Goal: Information Seeking & Learning: Learn about a topic

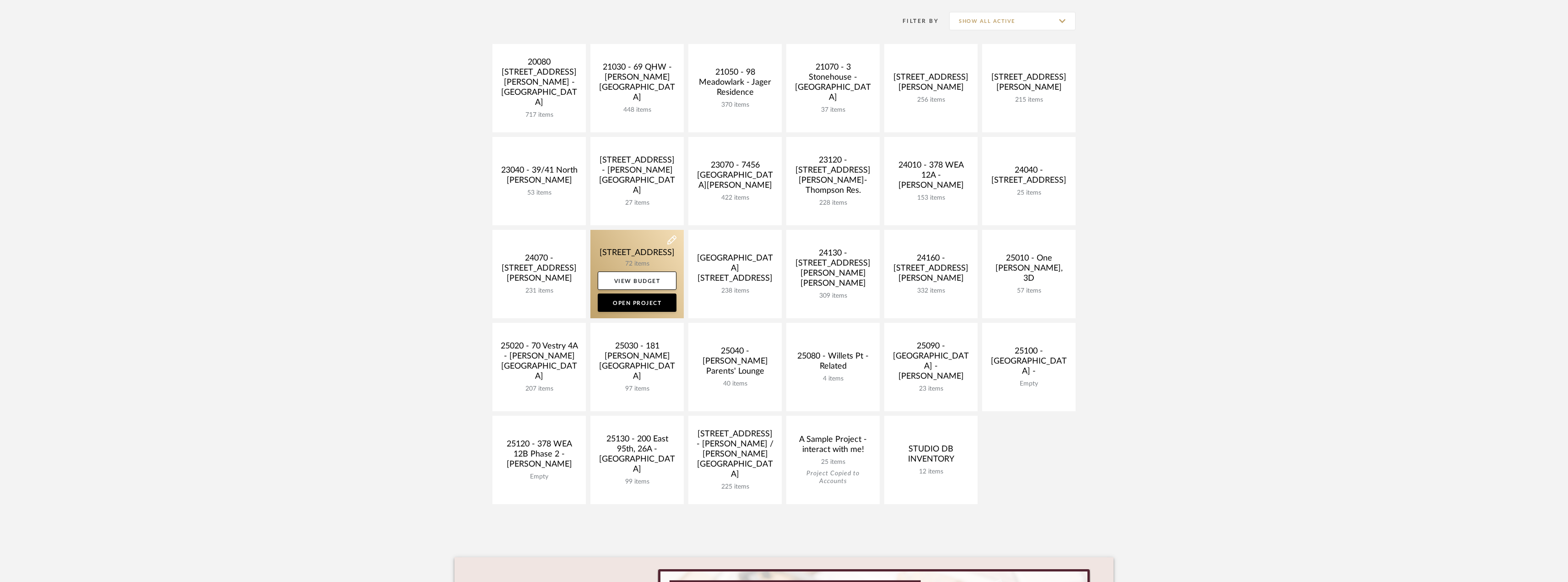
click at [640, 256] on link at bounding box center [637, 274] width 93 height 89
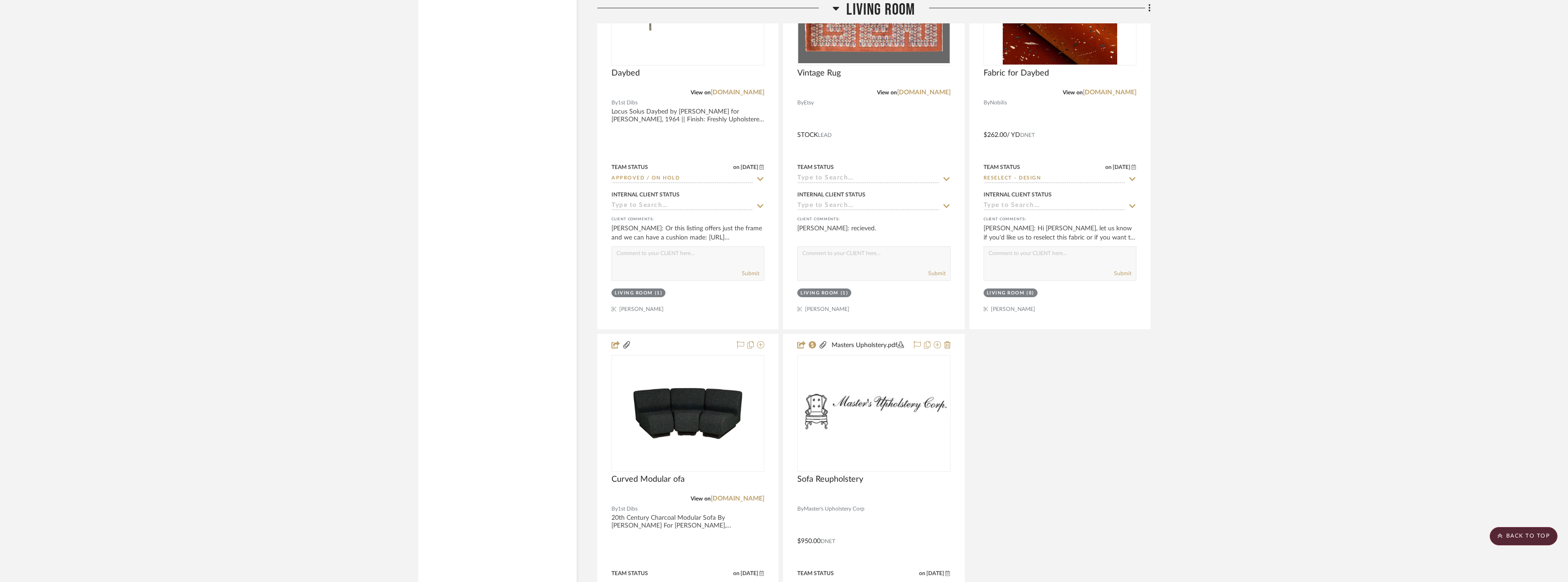
scroll to position [4029, 0]
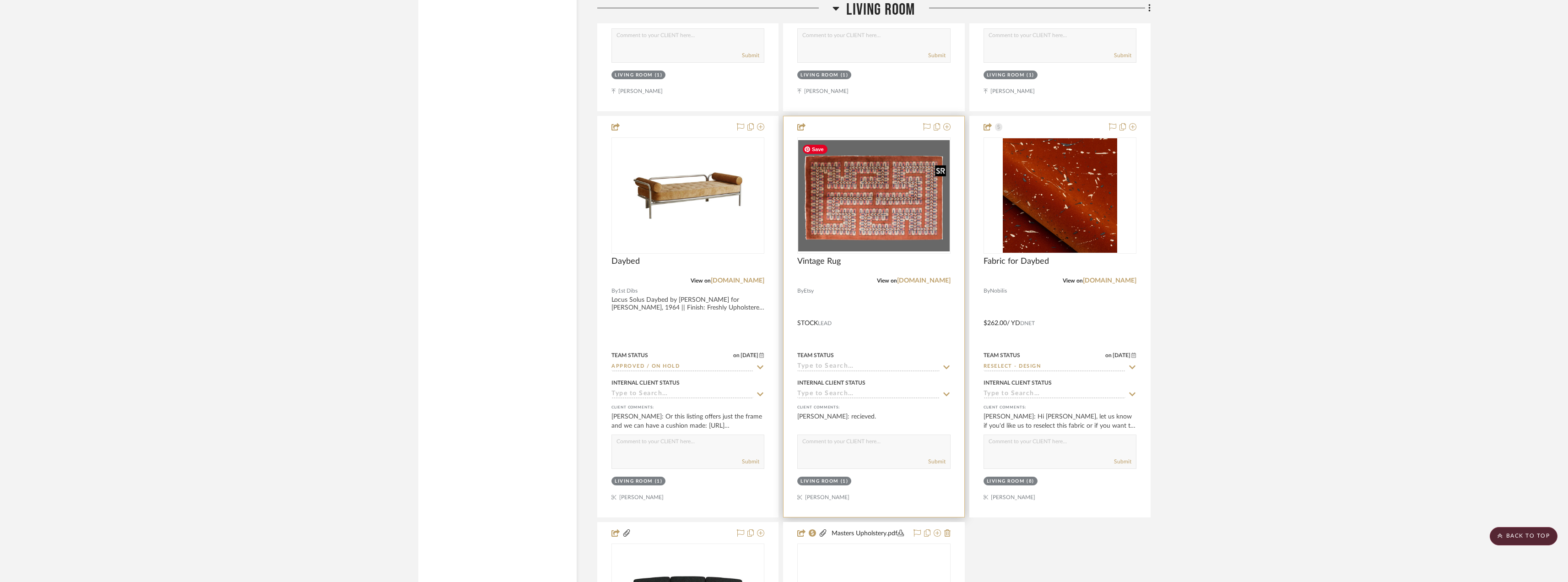
click at [0, 0] on img at bounding box center [0, 0] width 0 height 0
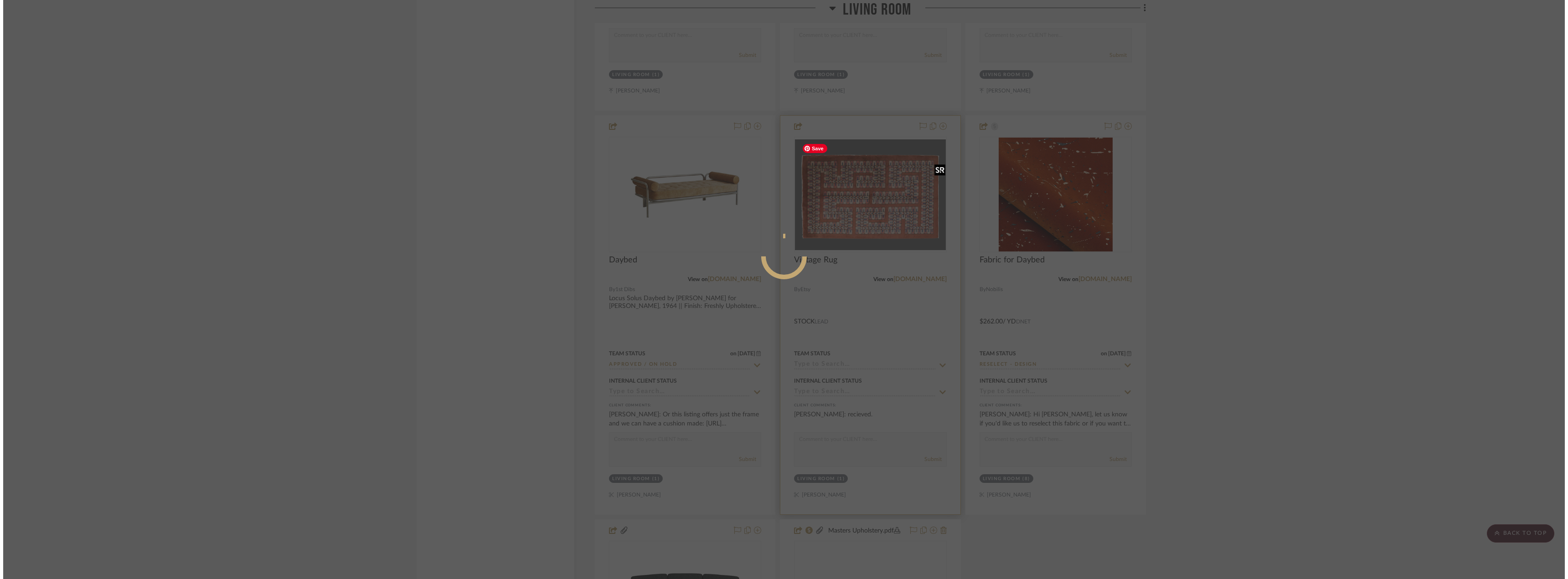
scroll to position [0, 0]
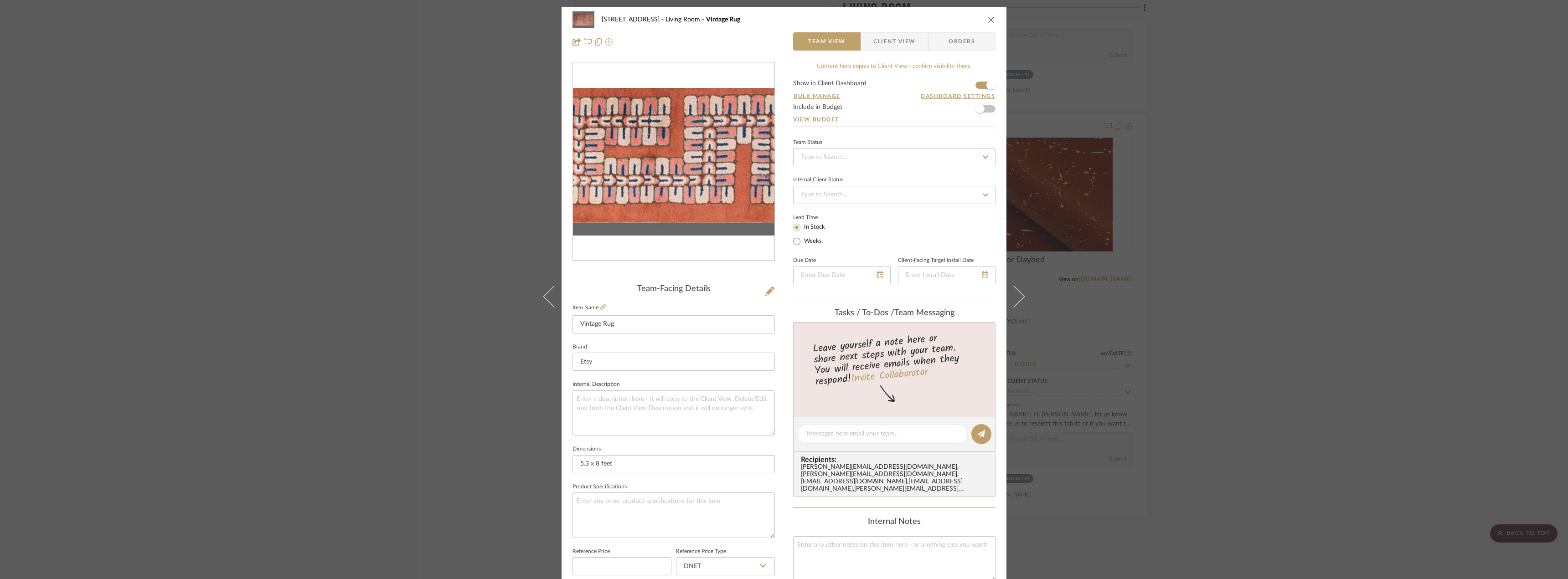
click at [691, 200] on img "0" at bounding box center [673, 162] width 201 height 148
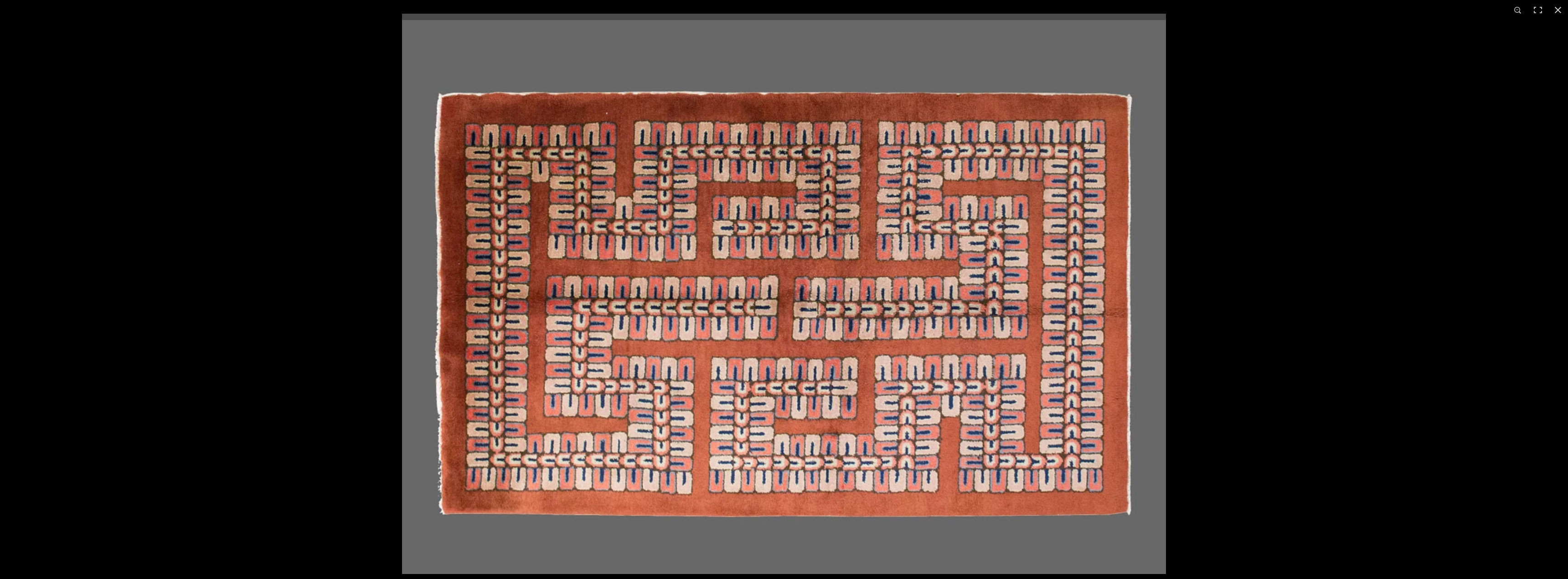
click at [1374, 250] on div at bounding box center [1186, 303] width 1568 height 579
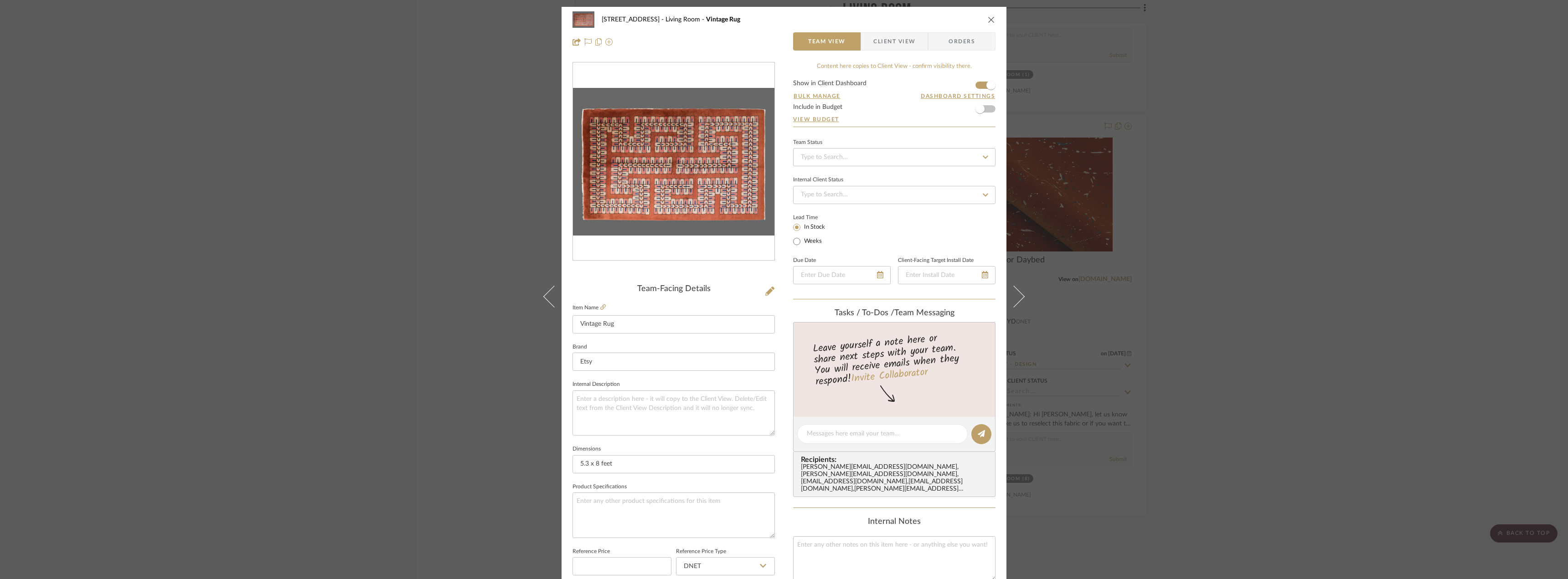
click at [751, 193] on img "0" at bounding box center [673, 162] width 201 height 148
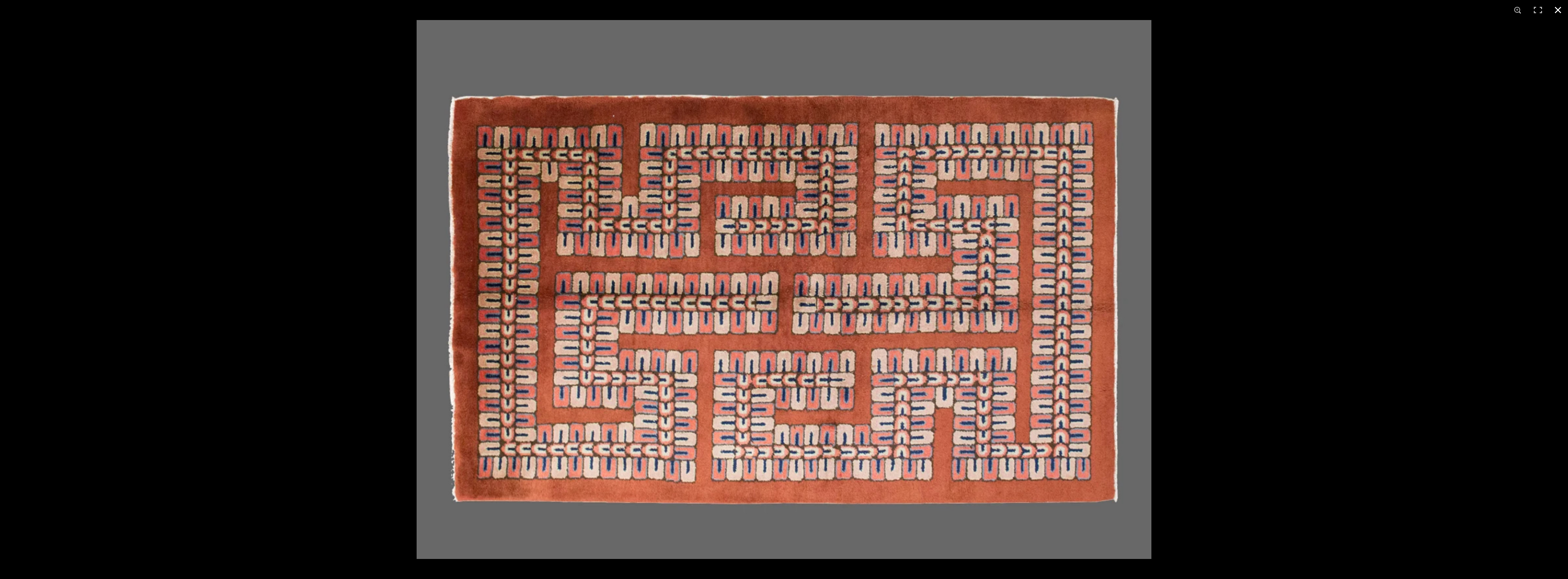
click at [235, 70] on div at bounding box center [784, 290] width 1568 height 579
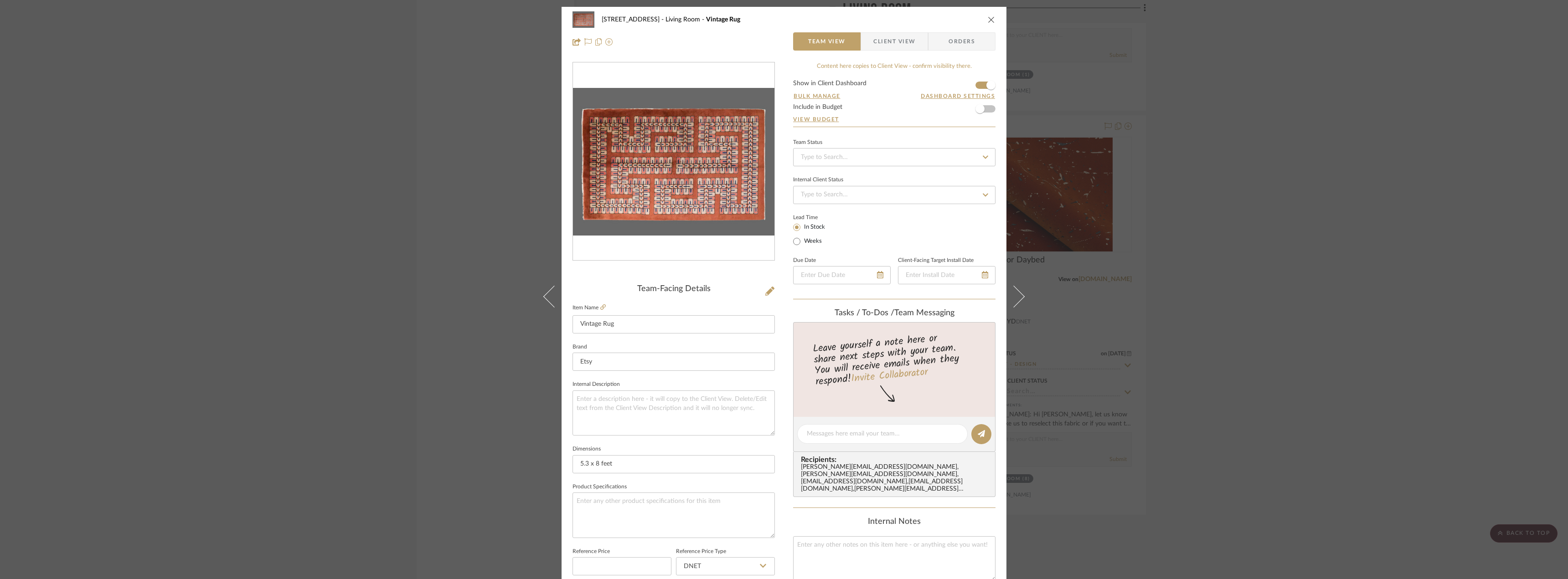
click at [1261, 137] on div "24080 - [STREET_ADDRESS] Living Room Vintage Rug Team View Client View Orders T…" at bounding box center [784, 290] width 1568 height 579
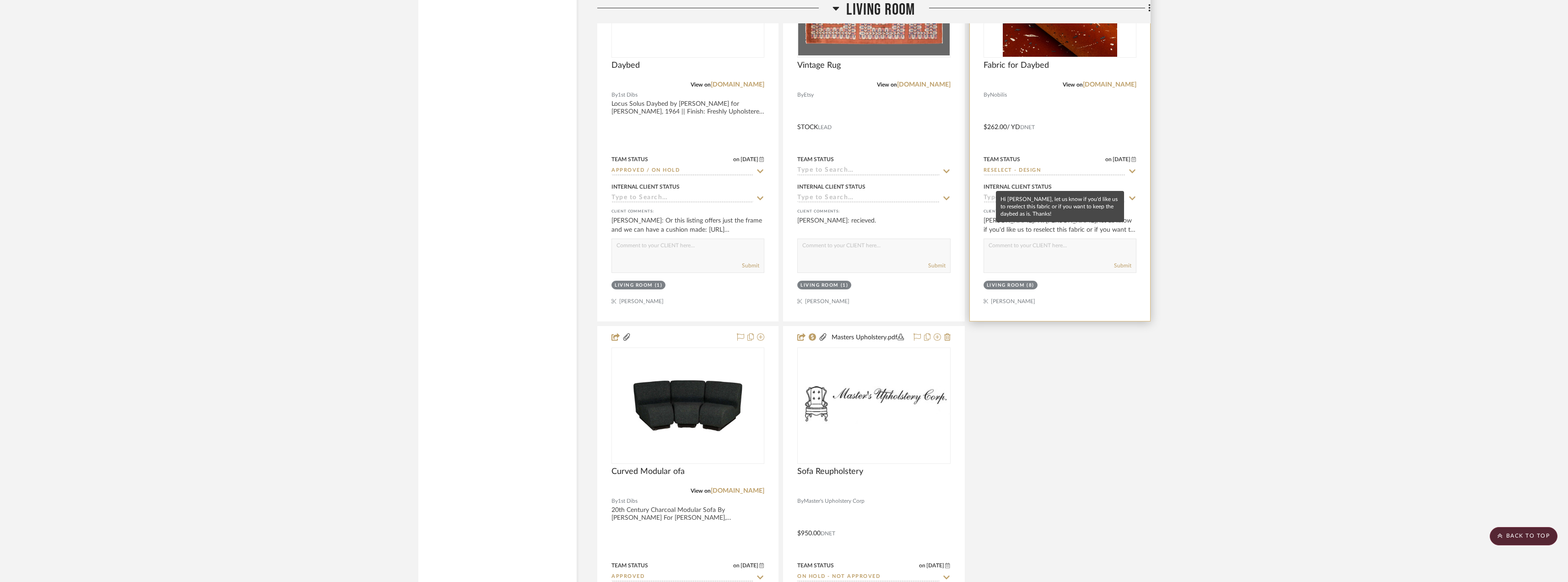
scroll to position [4303, 0]
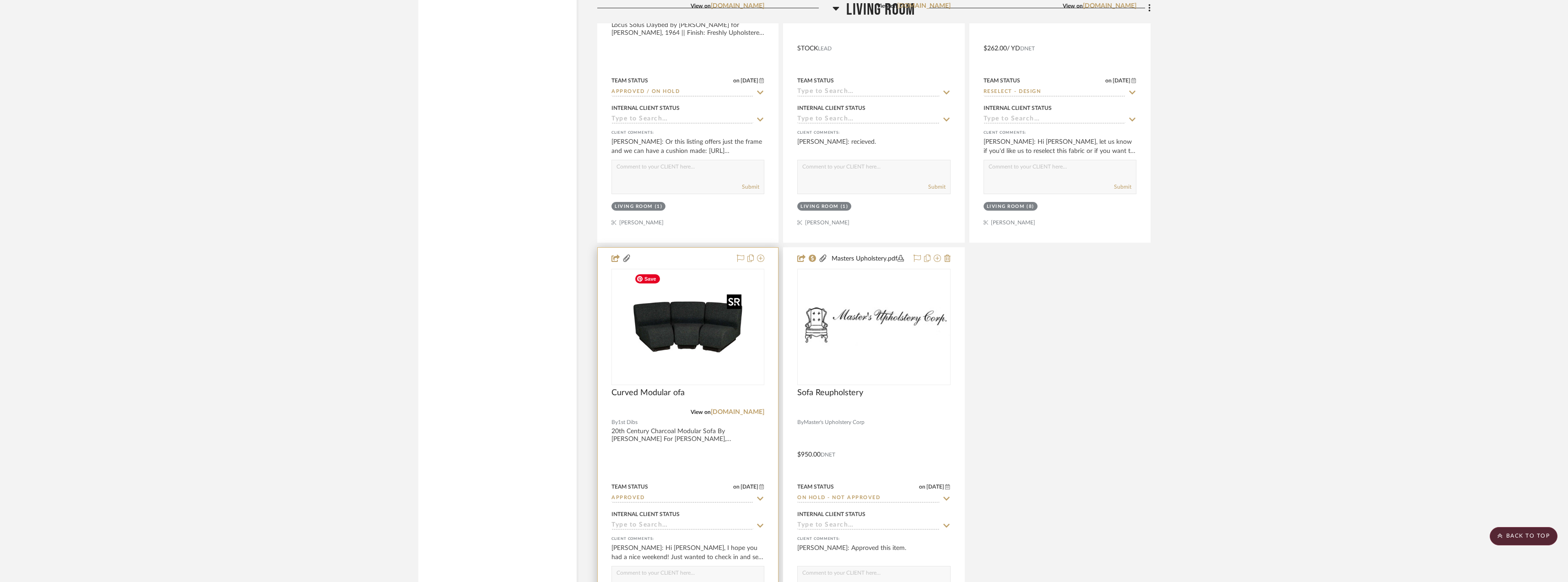
click at [693, 337] on img "0" at bounding box center [687, 326] width 114 height 114
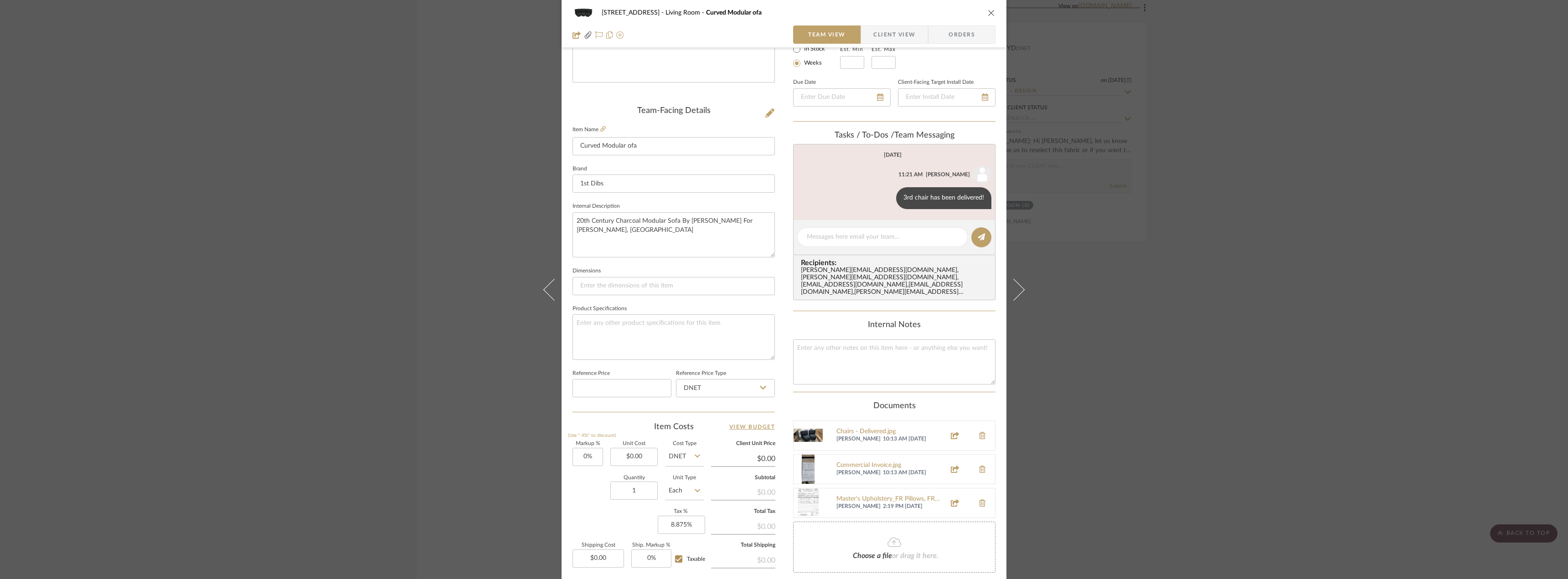
scroll to position [227, 0]
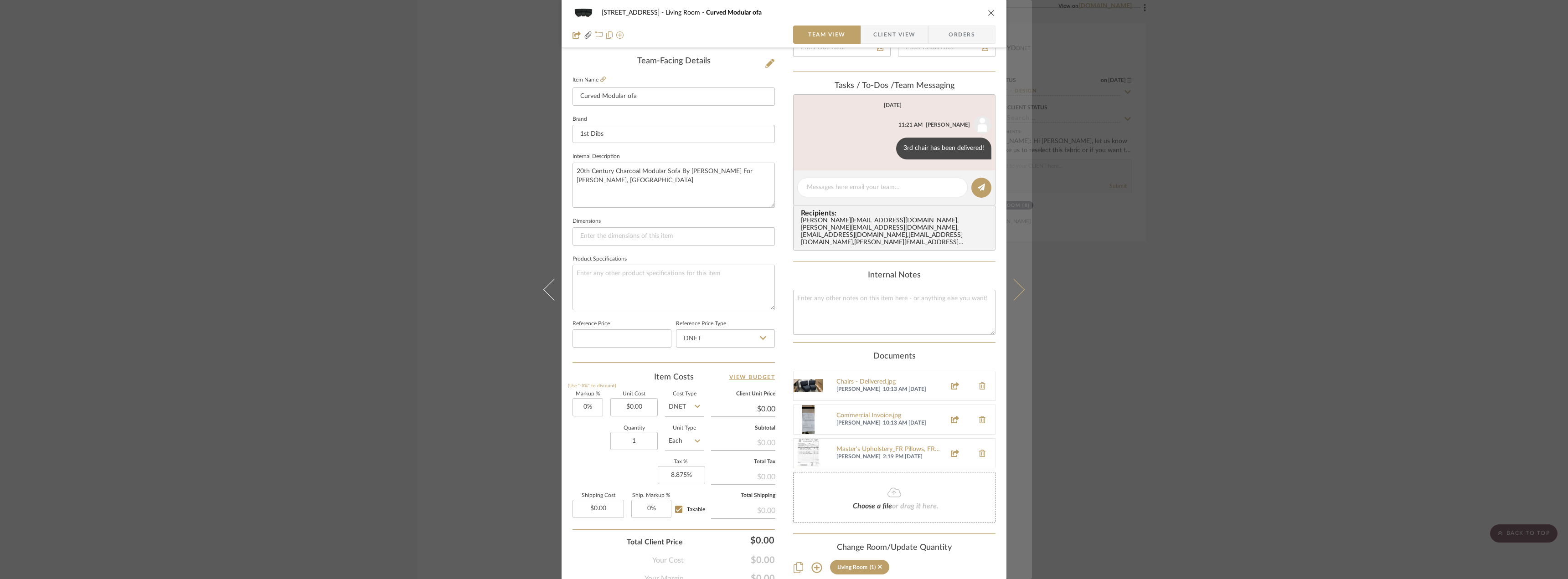
click at [1013, 291] on icon at bounding box center [1013, 290] width 22 height 22
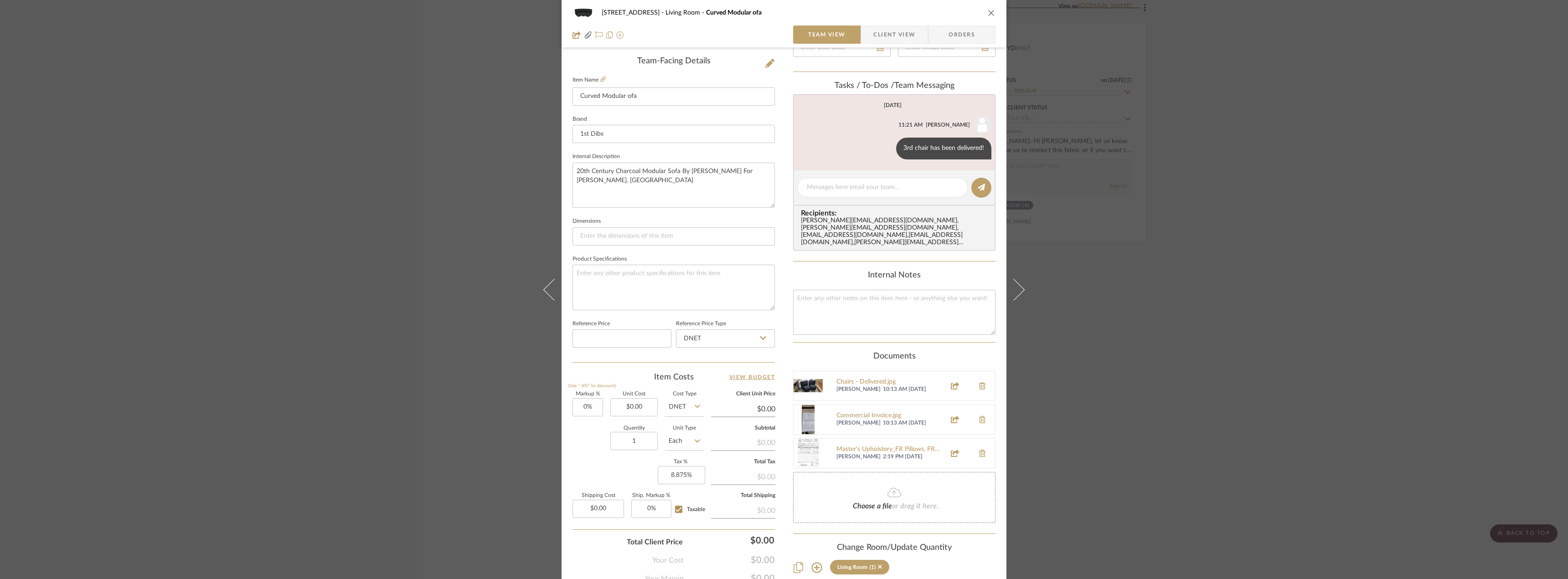
scroll to position [0, 0]
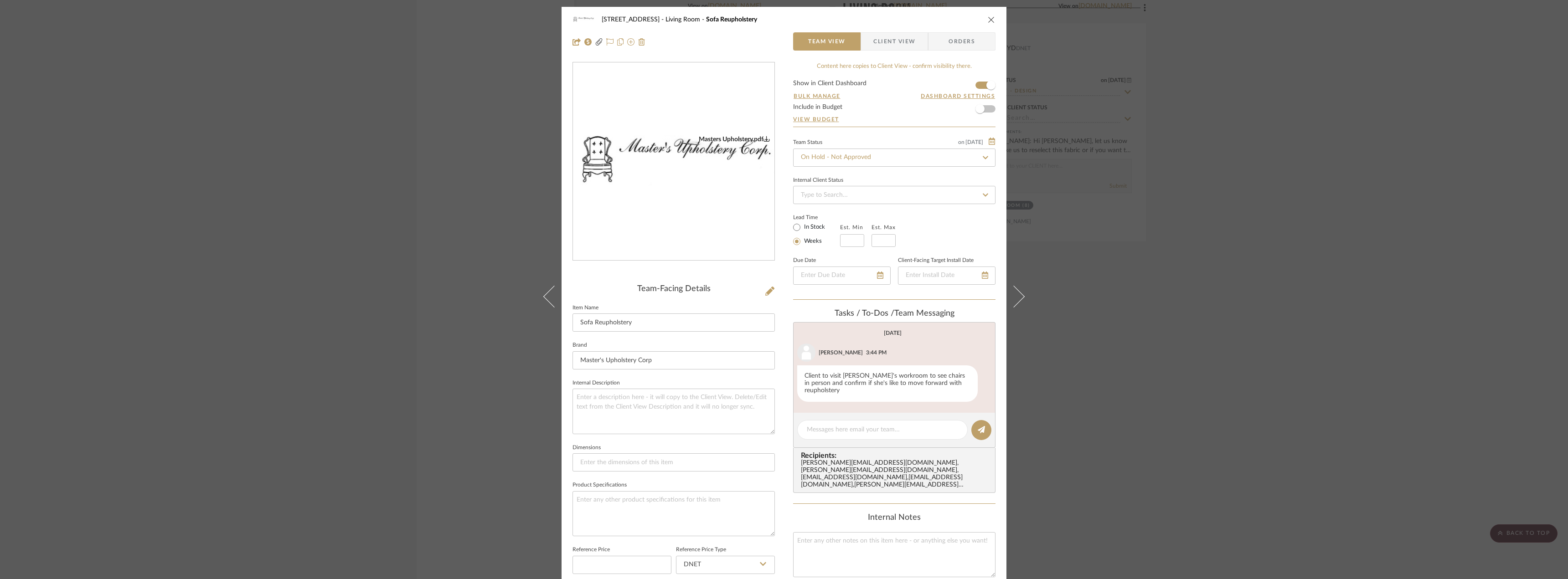
drag, startPoint x: 1241, startPoint y: 338, endPoint x: 1015, endPoint y: 290, distance: 231.0
click at [1239, 338] on div "24080 - [STREET_ADDRESS] Living Room Sofa Reupholstery Team View Client View Or…" at bounding box center [784, 290] width 1568 height 579
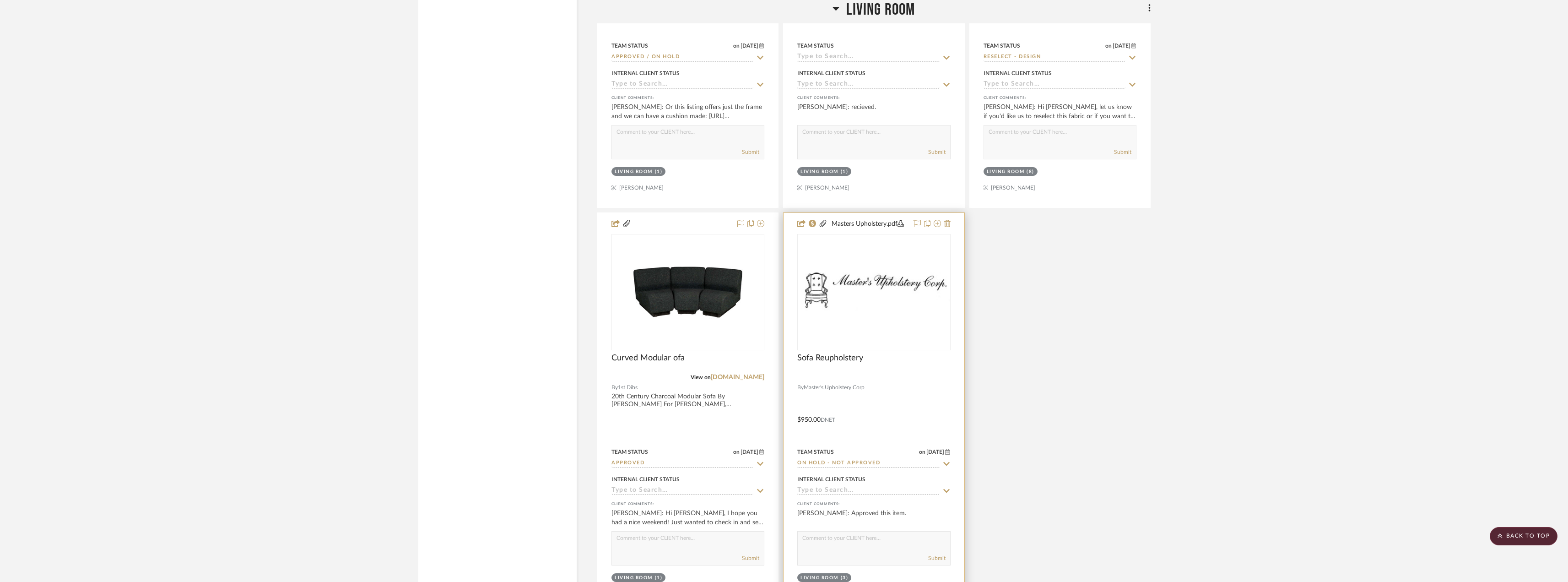
scroll to position [4532, 0]
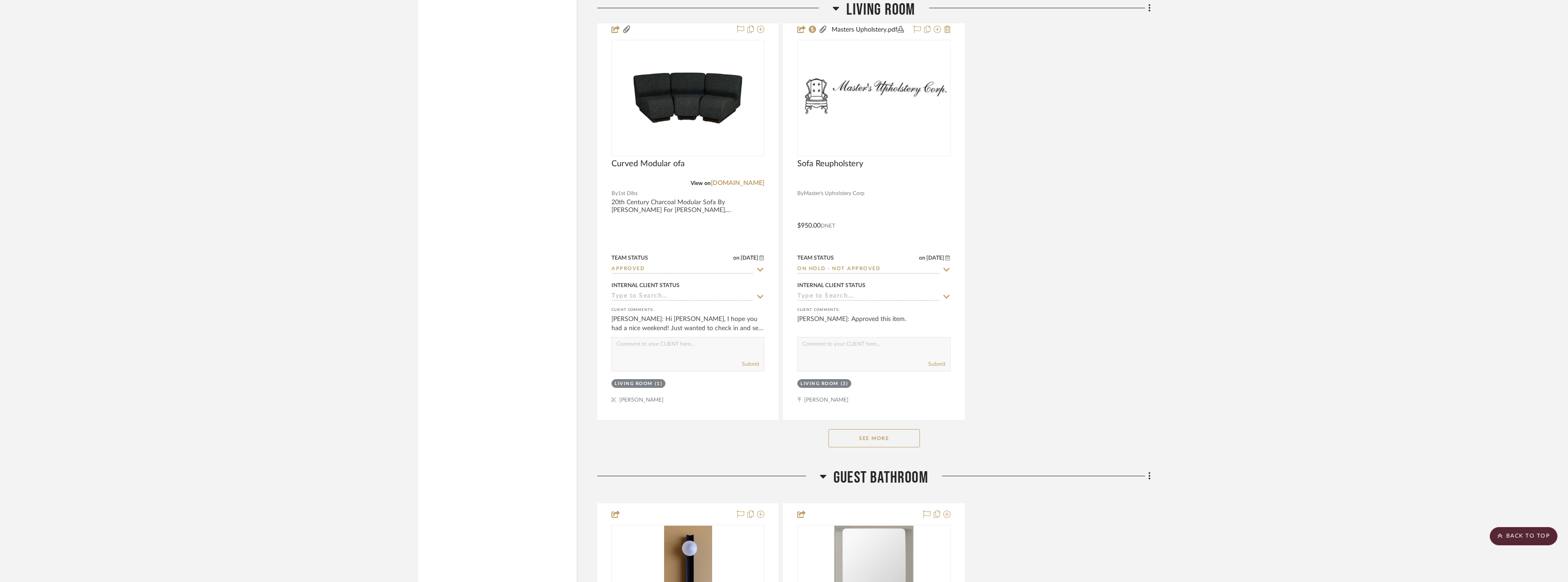
click at [884, 438] on button "See More" at bounding box center [874, 438] width 92 height 18
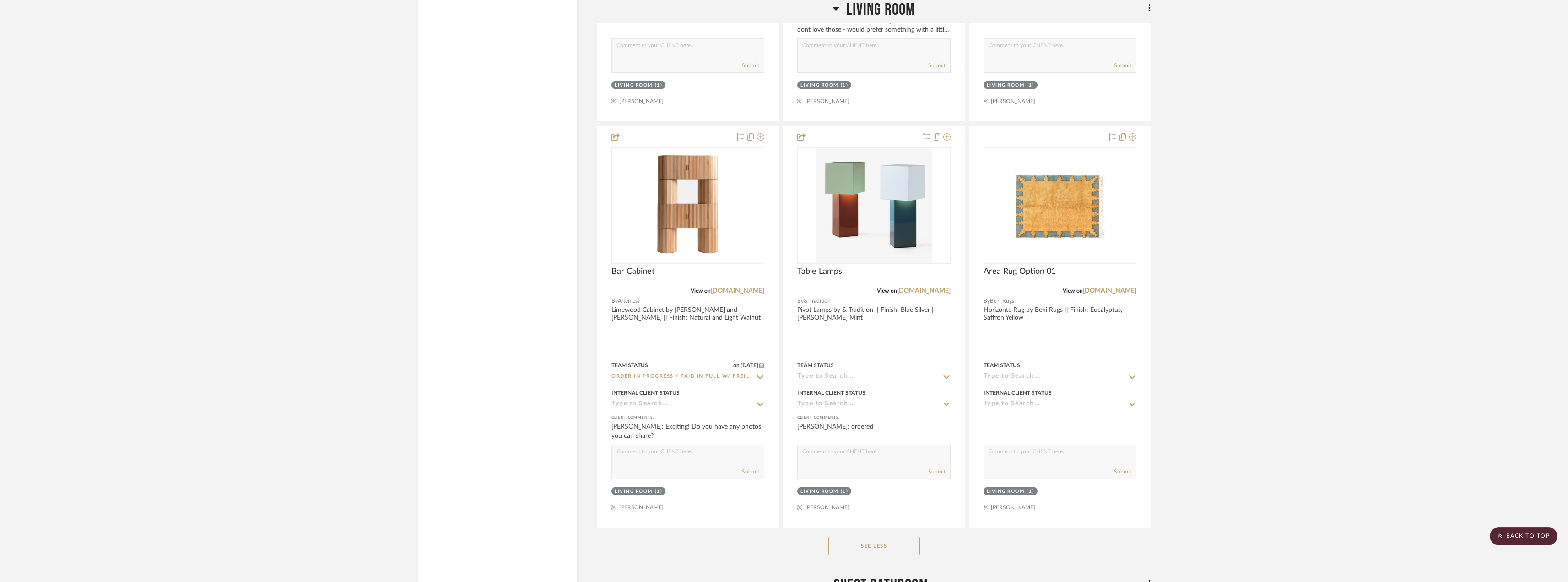
scroll to position [6546, 0]
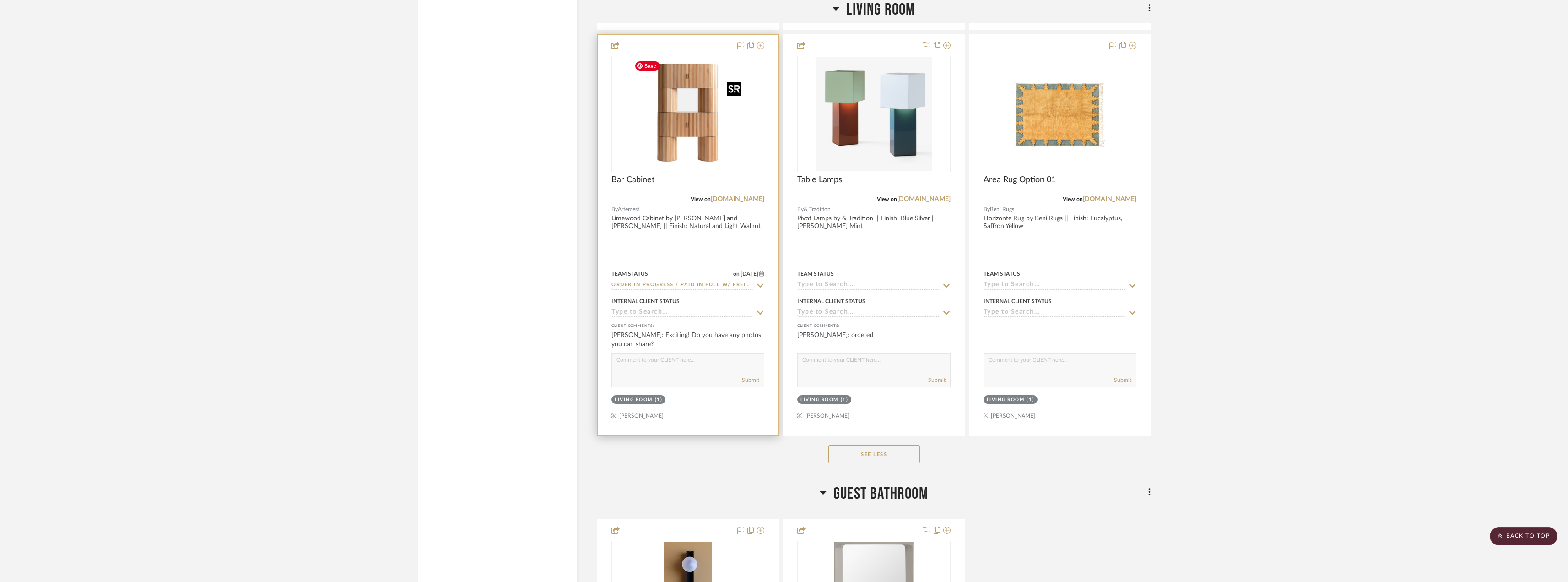
click at [641, 117] on div at bounding box center [687, 171] width 153 height 232
click at [691, 106] on img "0" at bounding box center [687, 114] width 114 height 114
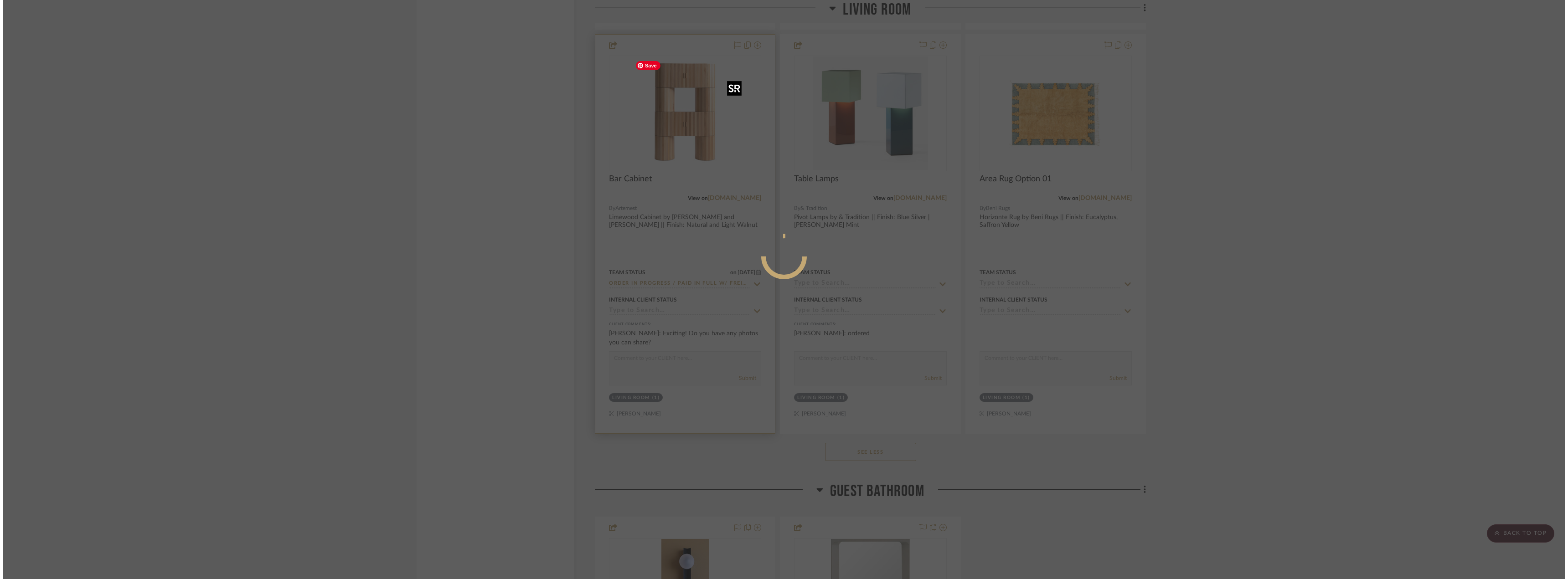
scroll to position [0, 0]
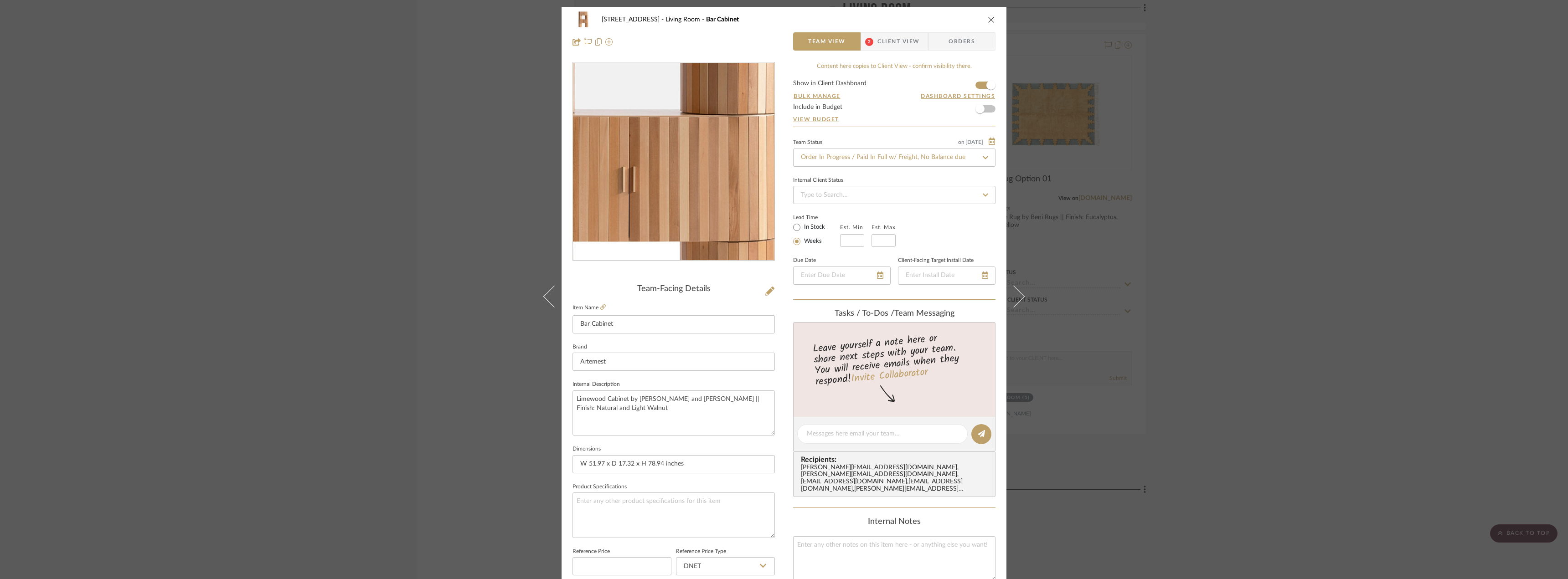
drag, startPoint x: 685, startPoint y: 175, endPoint x: 668, endPoint y: 137, distance: 41.6
click at [668, 137] on img "0" at bounding box center [673, 161] width 198 height 198
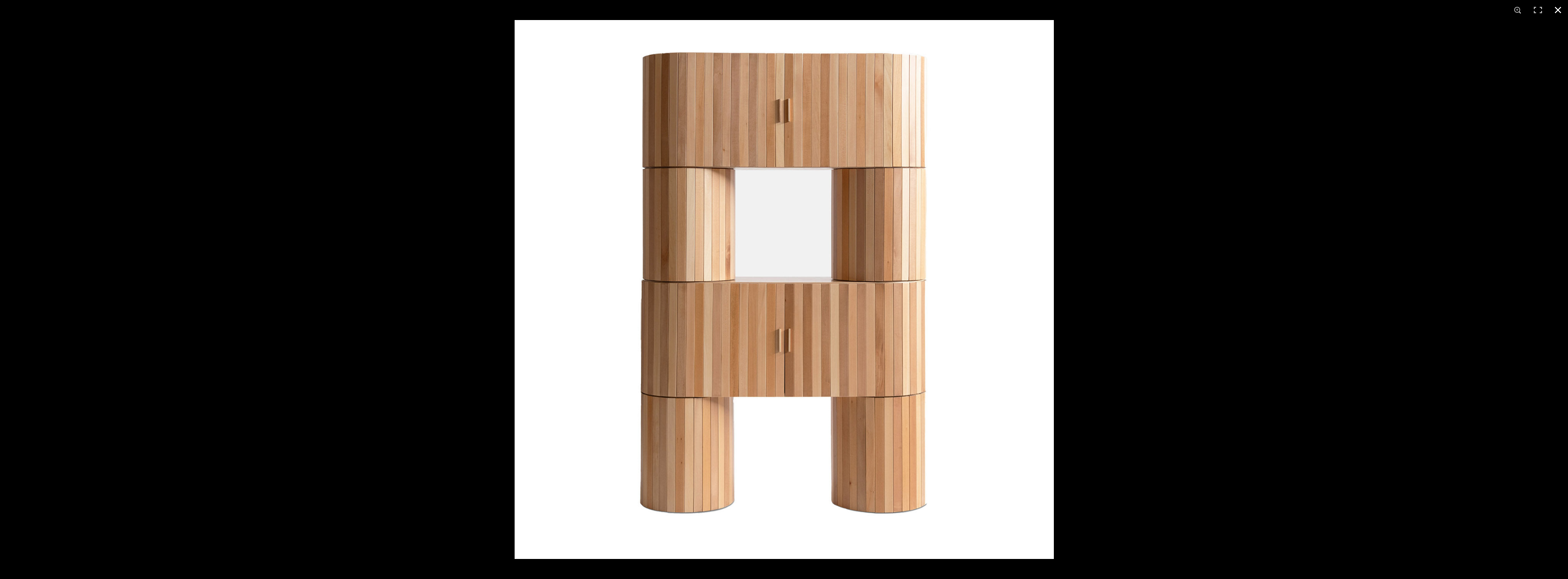
click at [1474, 52] on div at bounding box center [1298, 310] width 1568 height 579
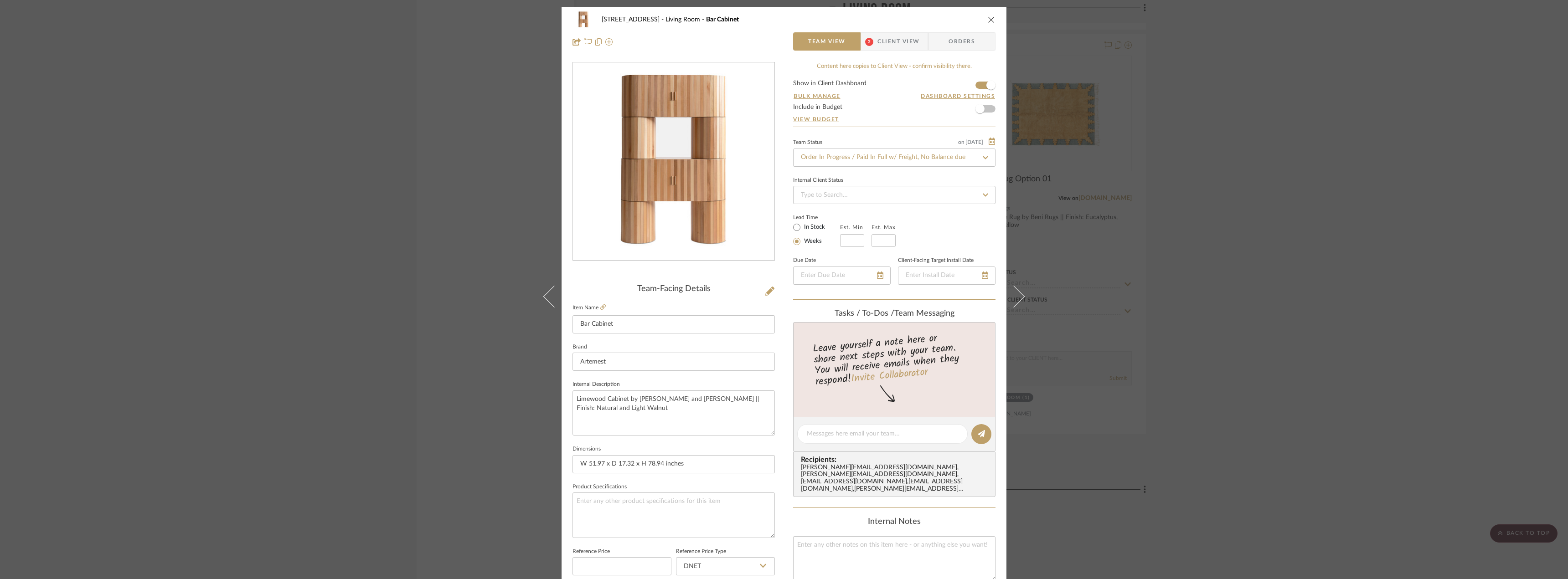
click at [1297, 128] on div "24080 - [STREET_ADDRESS] Living Room Bar Cabinet Team View 2 Client View Orders…" at bounding box center [784, 290] width 1568 height 579
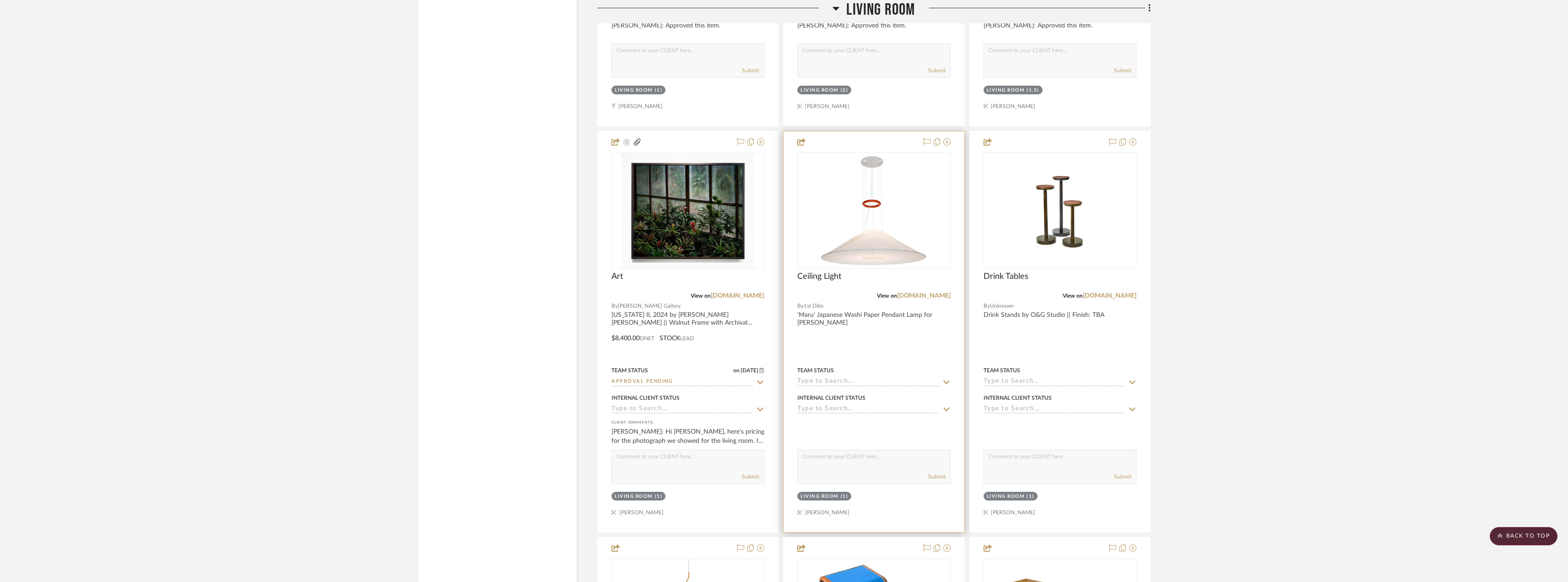
scroll to position [5631, 0]
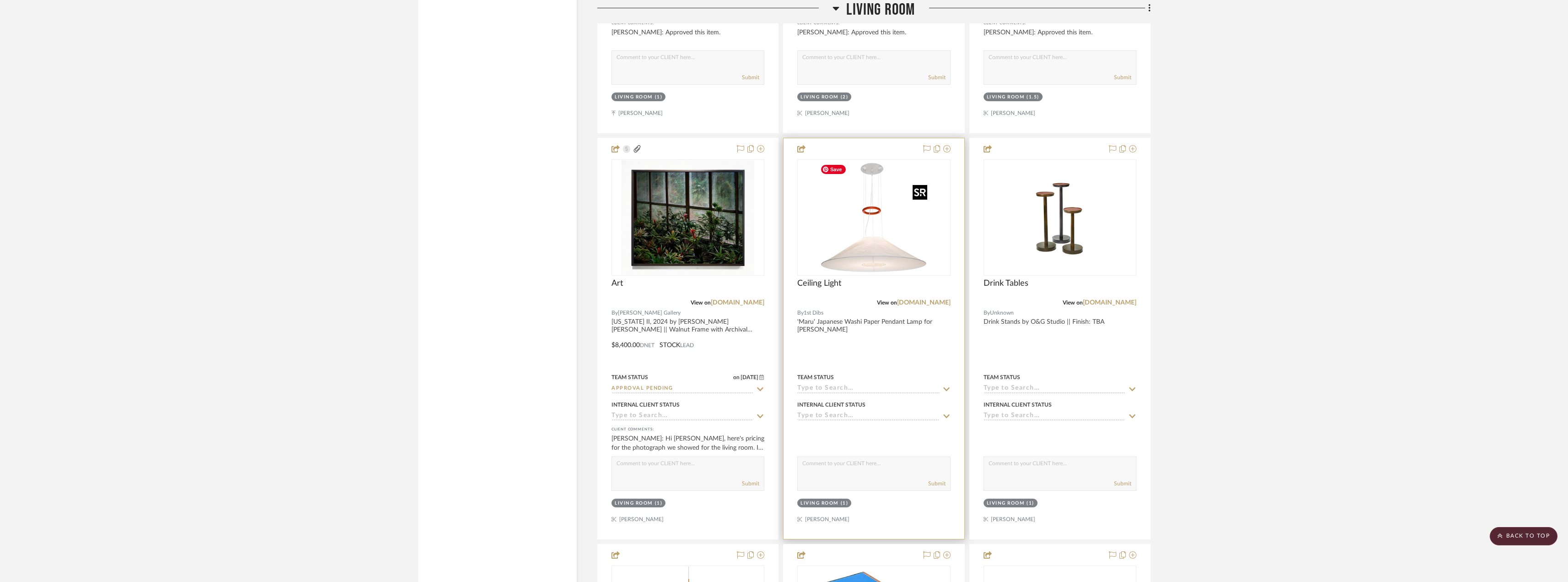
click at [905, 223] on img "0" at bounding box center [873, 217] width 114 height 114
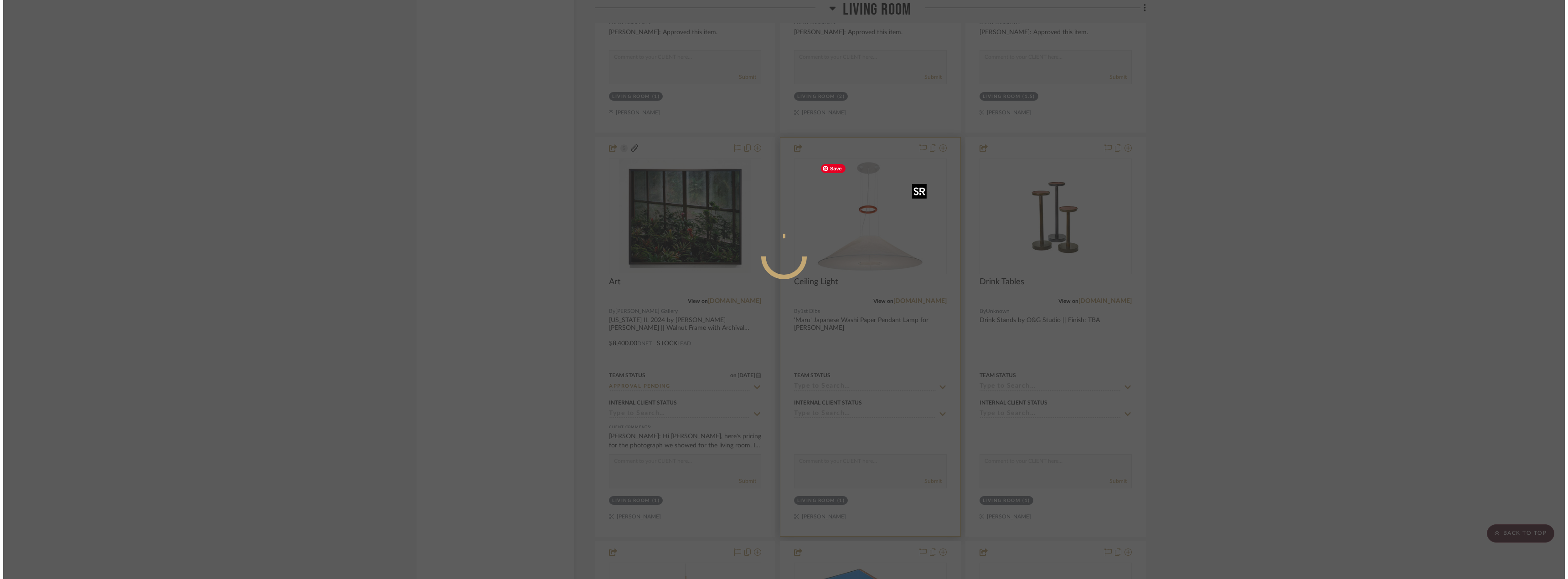
scroll to position [0, 0]
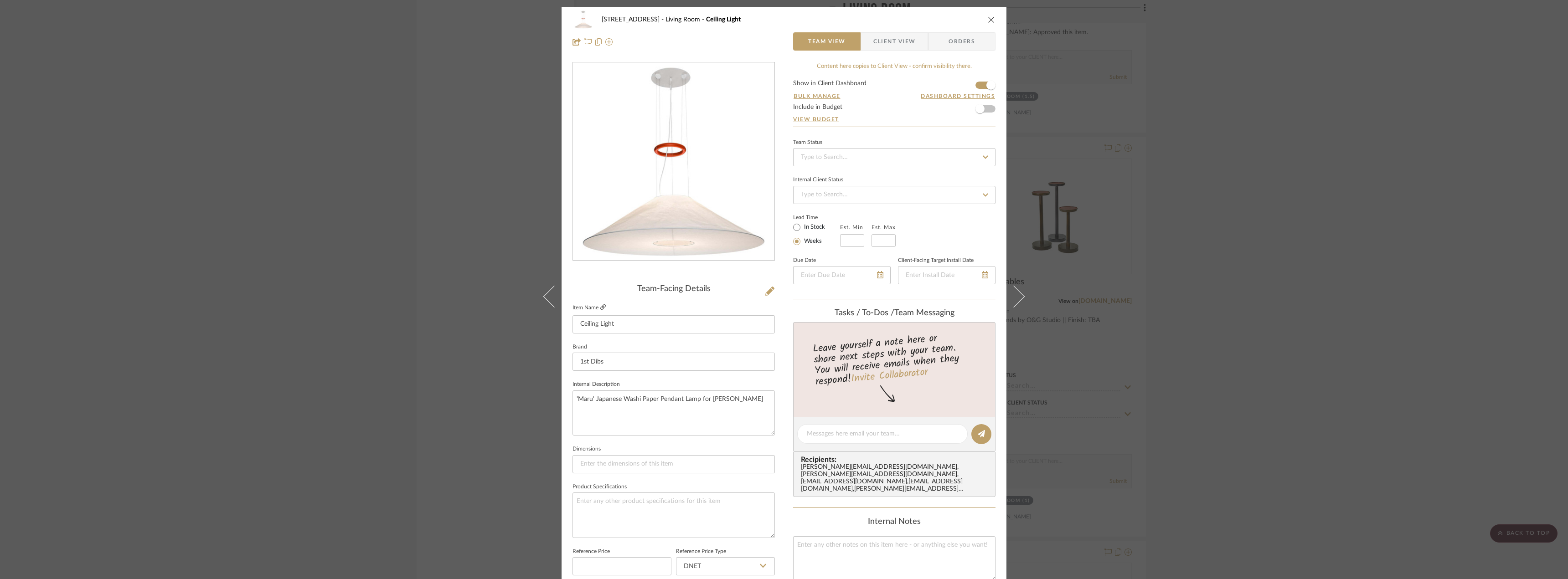
click at [601, 309] on icon at bounding box center [603, 307] width 5 height 5
click at [1084, 263] on div "24080 - [STREET_ADDRESS] Living Room Ceiling Light Team View Client View Orders…" at bounding box center [784, 290] width 1568 height 579
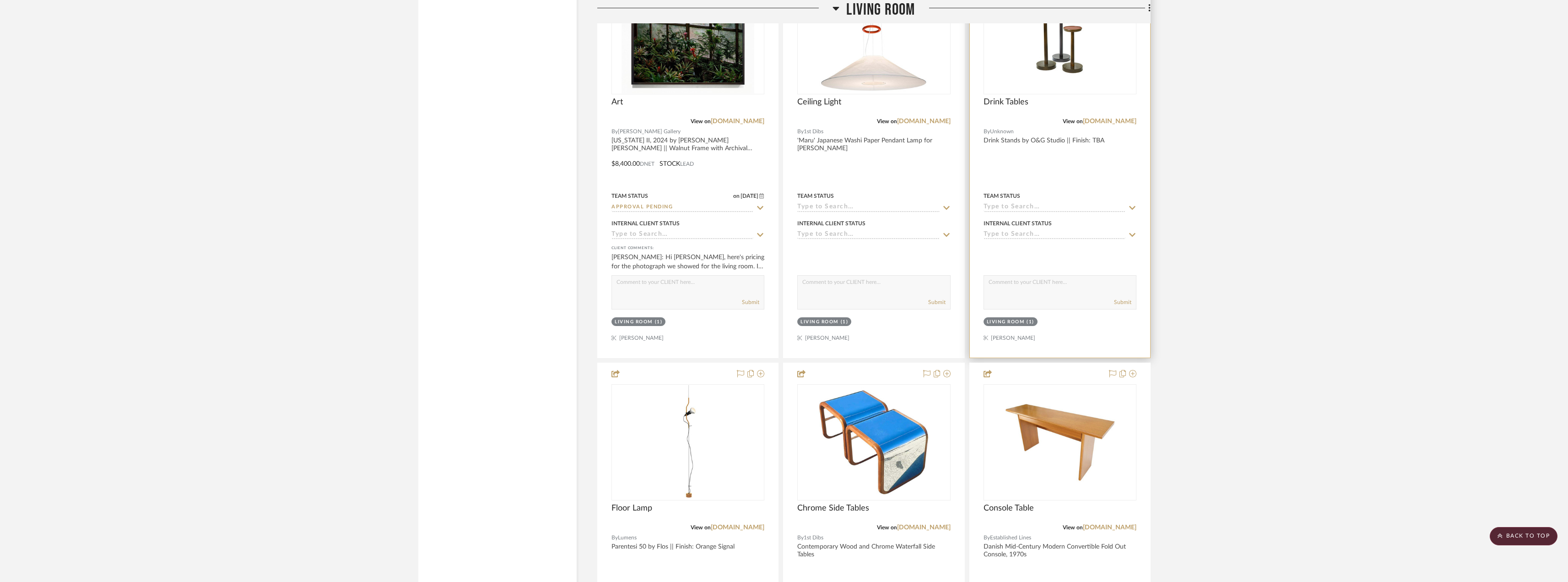
scroll to position [5997, 0]
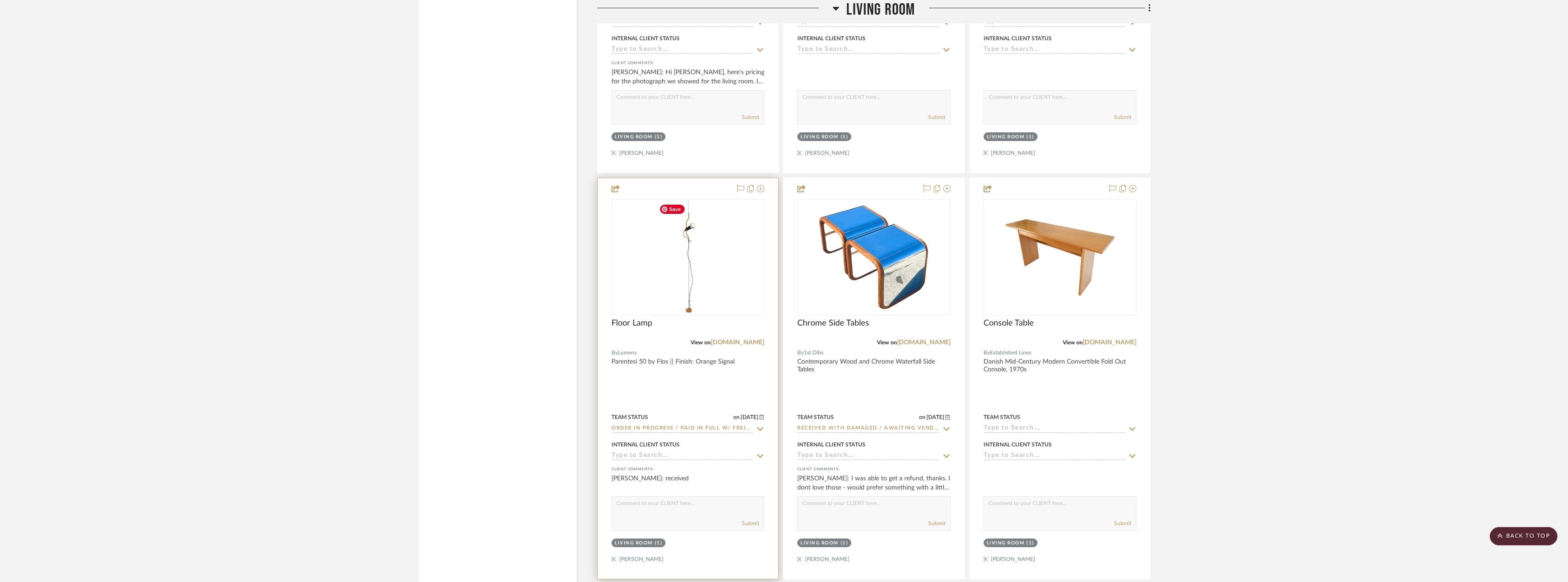
click at [694, 263] on img "0" at bounding box center [687, 257] width 65 height 114
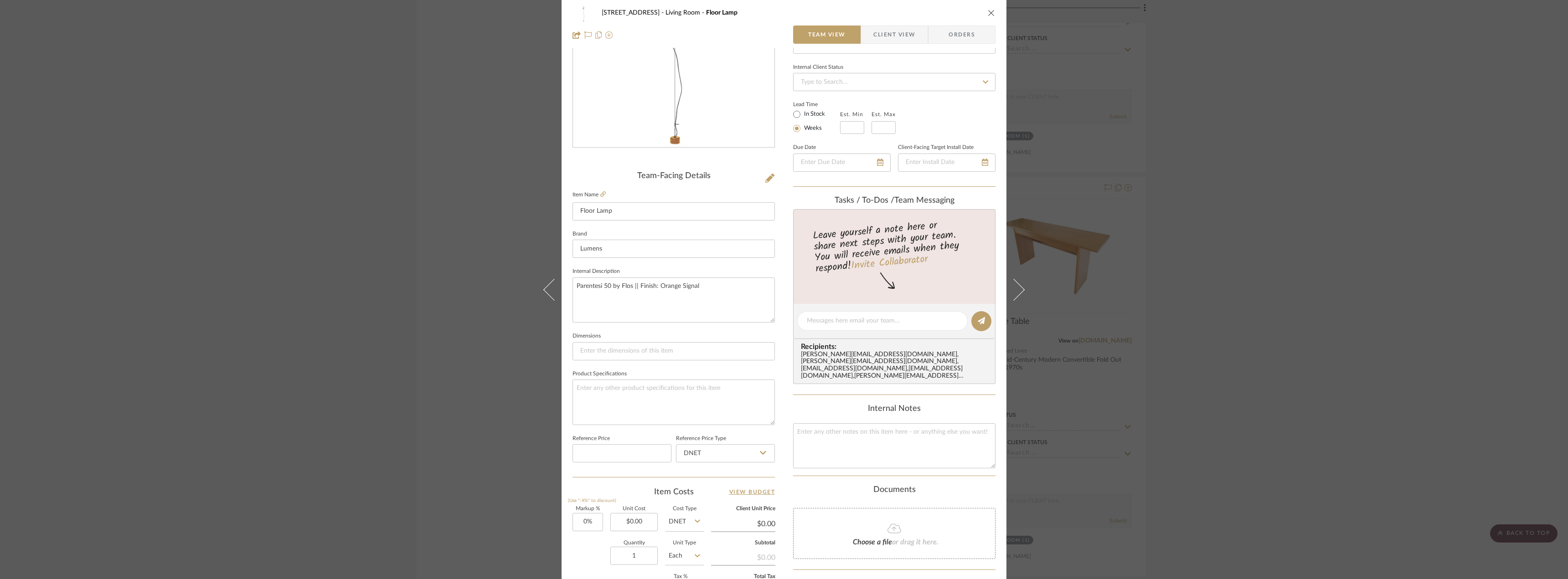
scroll to position [0, 0]
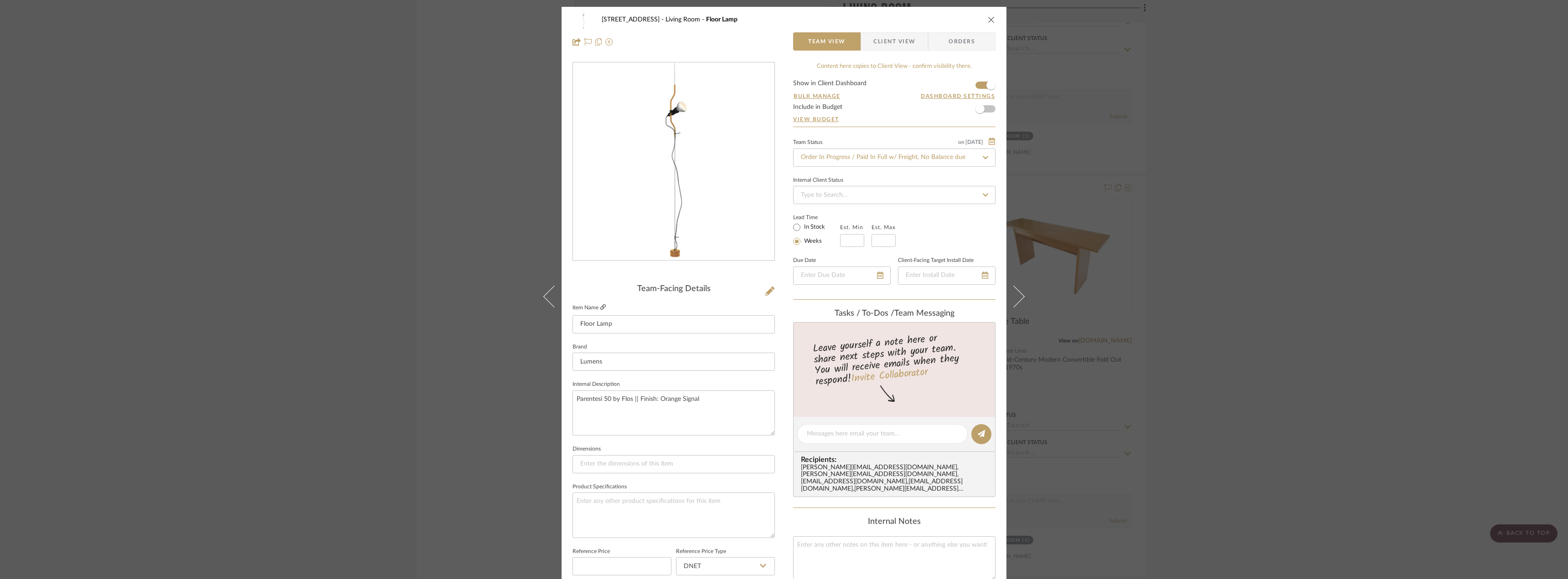
click at [600, 307] on icon at bounding box center [603, 307] width 5 height 5
click at [1343, 156] on div "24080 - [STREET_ADDRESS] Living Room Floor Lamp Team View Client View Orders Te…" at bounding box center [784, 290] width 1568 height 579
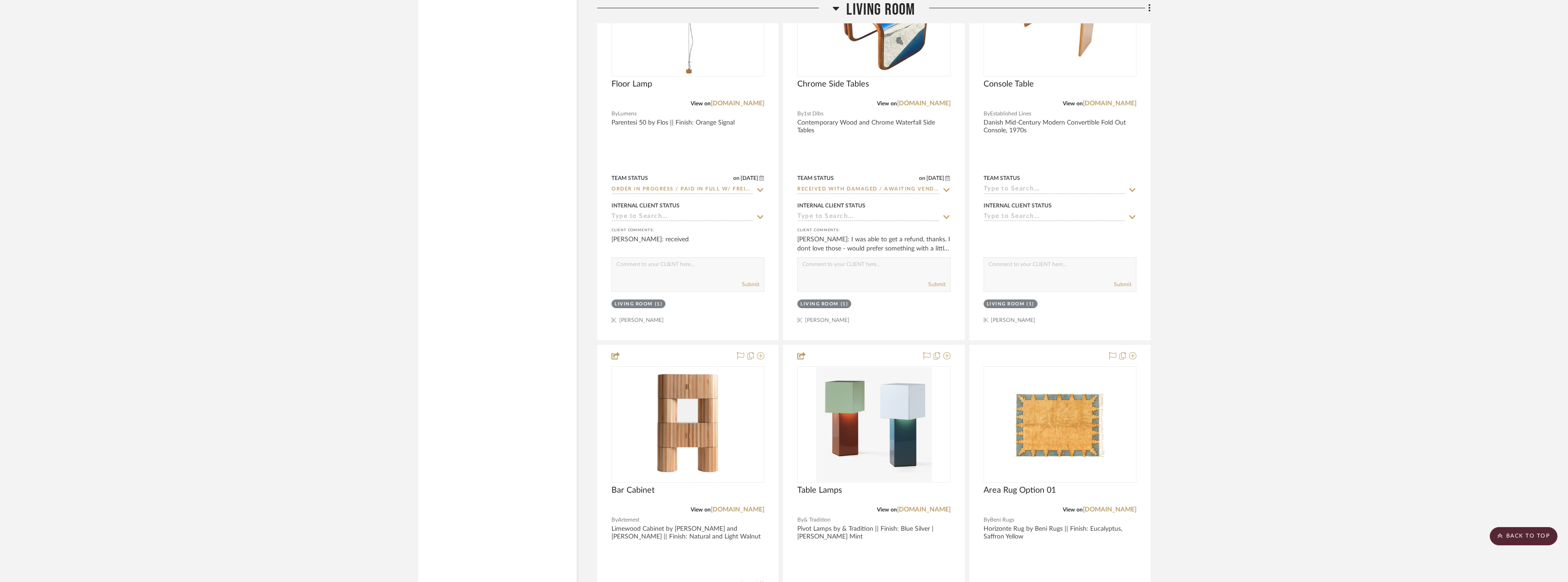
scroll to position [6134, 0]
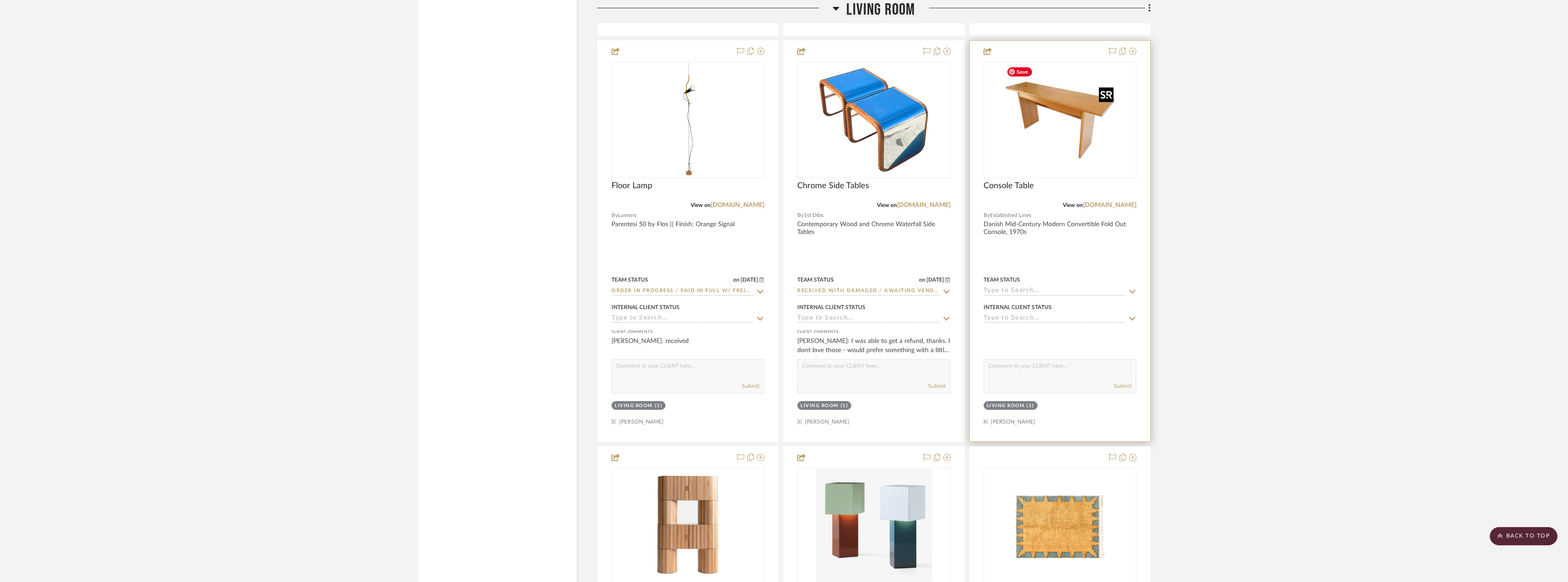
click at [1034, 106] on img "0" at bounding box center [1060, 120] width 114 height 114
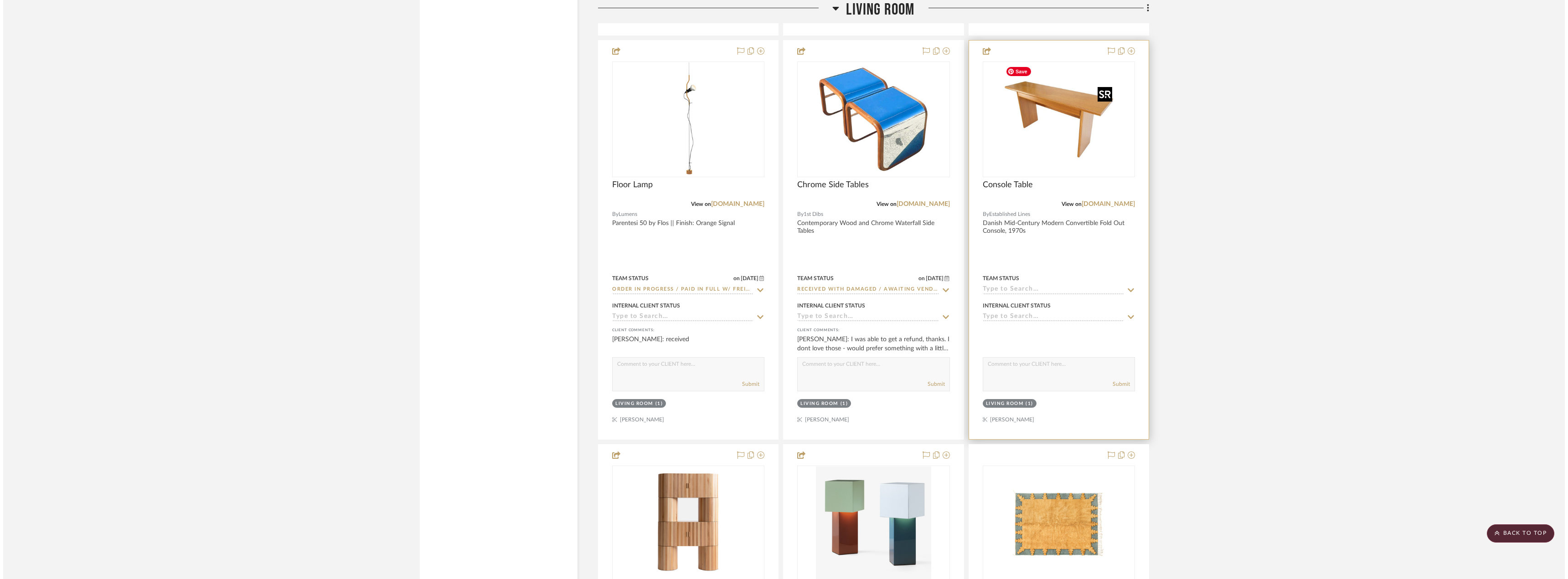
scroll to position [0, 0]
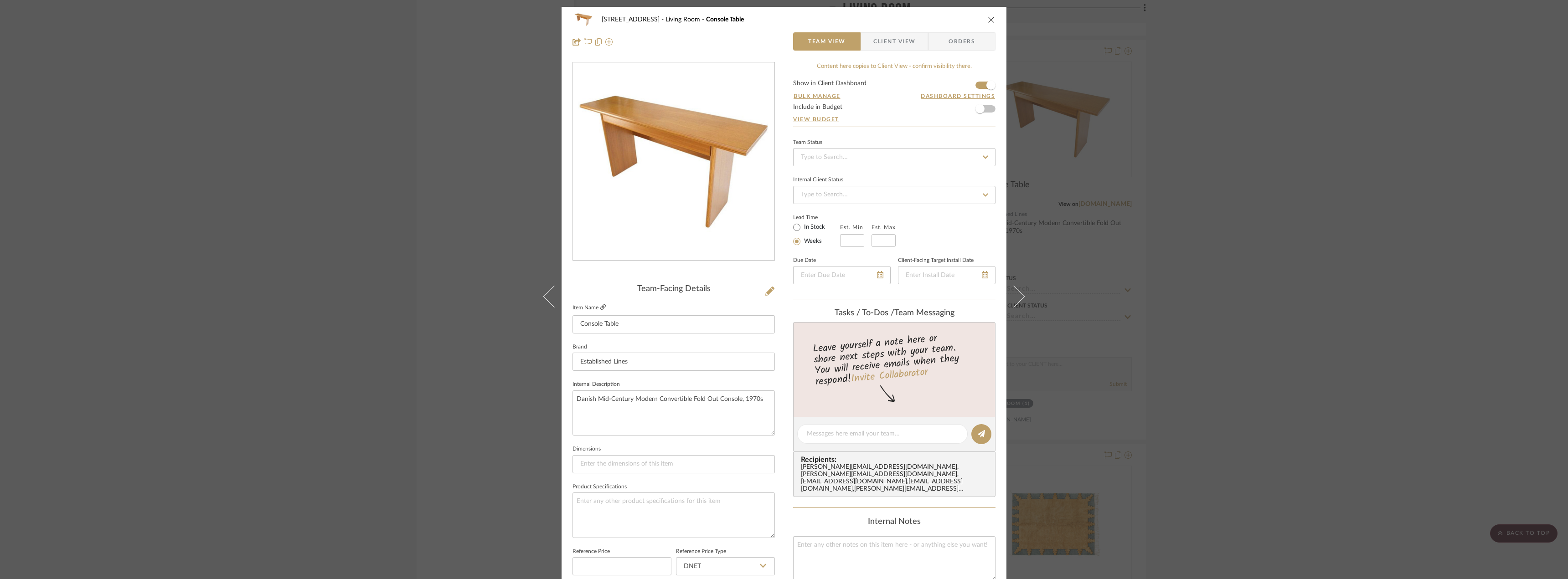
click at [601, 305] on icon at bounding box center [603, 307] width 5 height 5
